Goal: Task Accomplishment & Management: Manage account settings

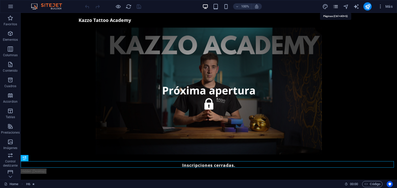
click at [335, 8] on icon "pages" at bounding box center [335, 7] width 6 height 6
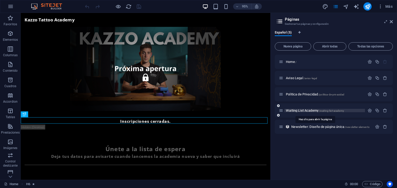
click at [306, 110] on span "Waiting List Academy /waiting-list-academy" at bounding box center [315, 111] width 58 height 4
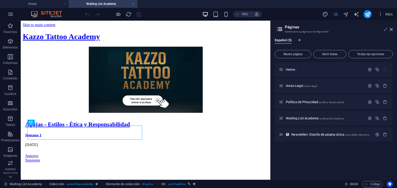
click at [389, 33] on header "Páginas Gestionar tus páginas y configuración" at bounding box center [334, 27] width 117 height 13
click at [390, 29] on icon at bounding box center [390, 29] width 3 height 4
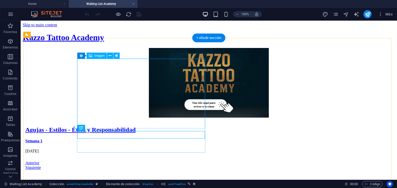
click at [149, 111] on figure at bounding box center [208, 83] width 367 height 71
select select "px"
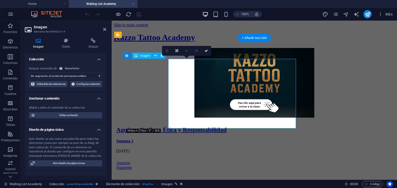
select select "image"
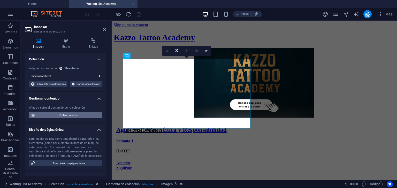
click at [64, 119] on span "Editar contenido" at bounding box center [69, 115] width 64 height 6
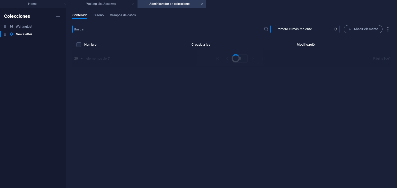
select select "Semana 1"
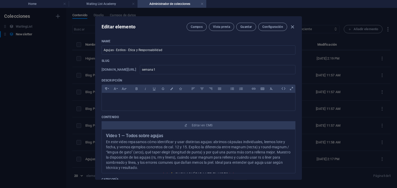
click at [78, 43] on div "Editar elemento Campos Vista previa Guardar Configuración Name Agujas - Estilos…" at bounding box center [198, 98] width 397 height 180
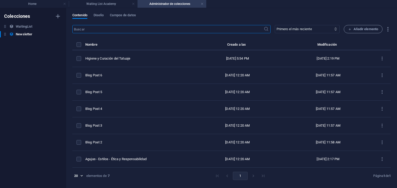
type input "[DATE]"
type input "semana1"
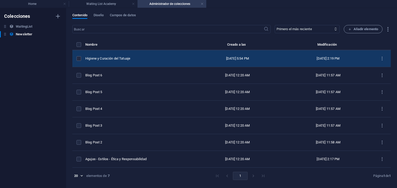
click at [129, 59] on div "Higiene y Curación del Tatuaje" at bounding box center [136, 58] width 103 height 5
select select "Semana 2"
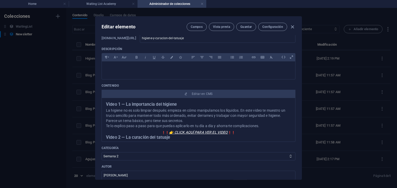
scroll to position [32, 0]
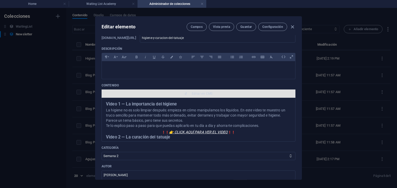
click at [200, 93] on span "Editar en CMS" at bounding box center [202, 94] width 21 height 4
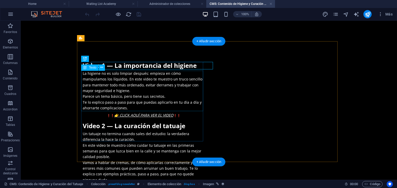
scroll to position [0, 0]
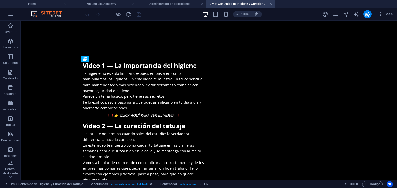
click at [273, 3] on h4 "CMS: Contenido de Higiene y Curación del Tatuaje" at bounding box center [240, 4] width 69 height 6
click at [181, 3] on h4 "Administrador de colecciones" at bounding box center [171, 4] width 69 height 6
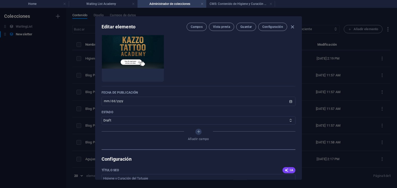
scroll to position [204, 0]
click at [198, 123] on select "Published Draft" at bounding box center [198, 120] width 194 height 8
select select "Published"
click at [101, 116] on select "Published Draft" at bounding box center [198, 120] width 194 height 8
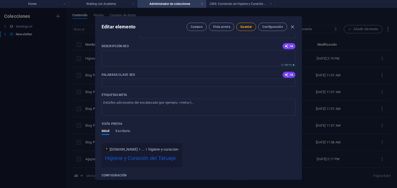
scroll to position [484, 0]
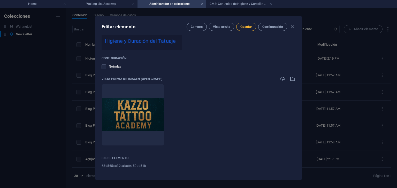
click at [249, 28] on span "Guardar" at bounding box center [245, 27] width 11 height 4
click at [290, 27] on icon "button" at bounding box center [292, 27] width 6 height 6
type input "[DATE]"
type input "higiene-y-curacion-del-tatuaje"
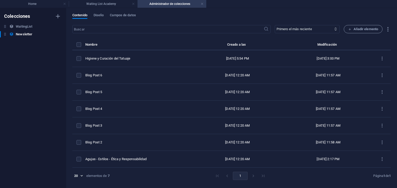
click at [200, 5] on h4 "Administrador de colecciones" at bounding box center [171, 4] width 69 height 6
click at [202, 3] on link at bounding box center [201, 4] width 3 height 5
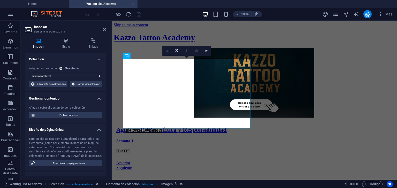
click at [129, 18] on div at bounding box center [113, 14] width 58 height 8
click at [127, 14] on icon "reload" at bounding box center [128, 14] width 6 height 6
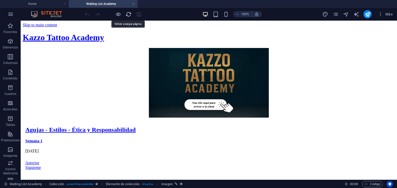
scroll to position [0, 0]
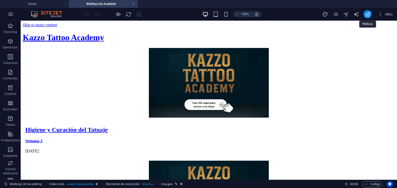
click at [365, 14] on icon "publish" at bounding box center [367, 14] width 6 height 6
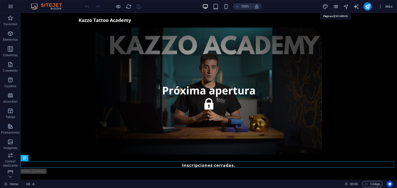
click at [333, 6] on icon "pages" at bounding box center [335, 7] width 6 height 6
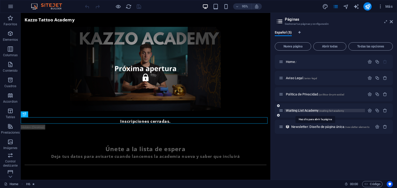
click at [333, 109] on span "/waiting-list-academy" at bounding box center [331, 110] width 25 height 3
